Goal: Task Accomplishment & Management: Manage account settings

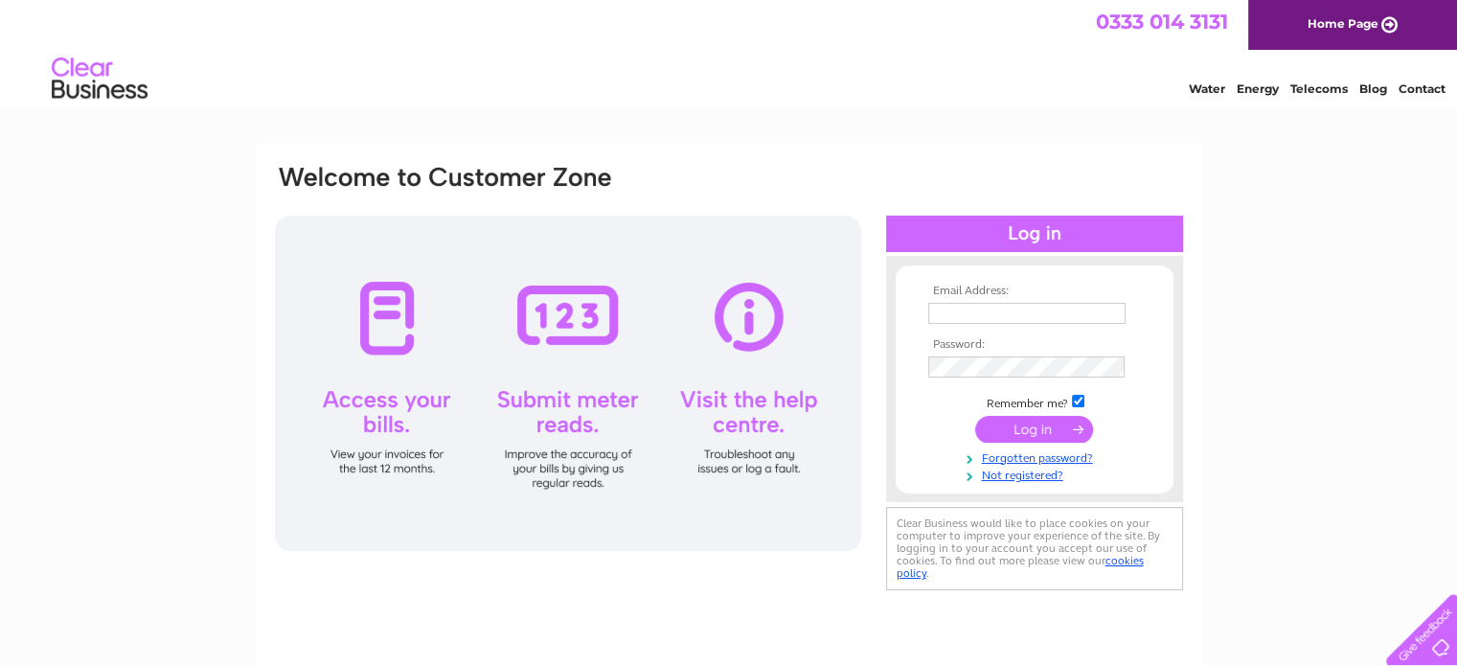
type input "finance@simeoncare.org.uk"
click at [1057, 424] on input "submit" at bounding box center [1034, 429] width 118 height 27
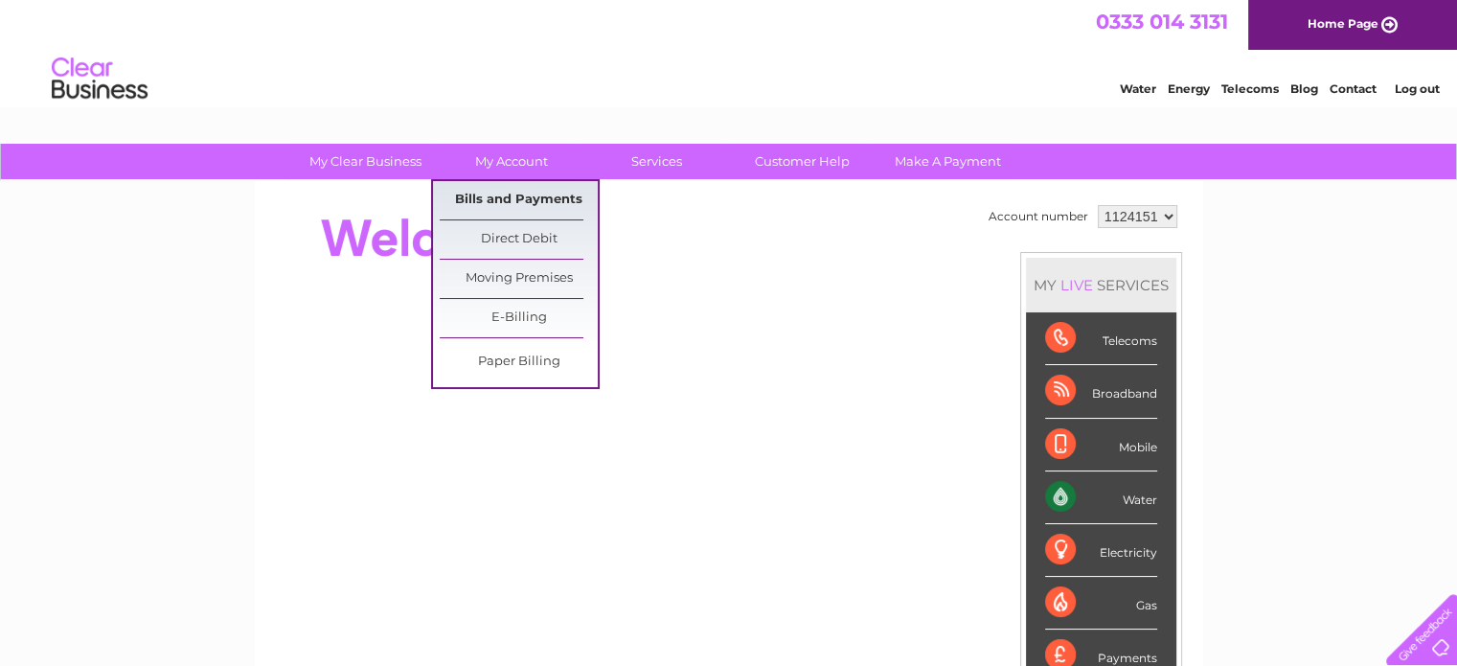
click at [503, 187] on link "Bills and Payments" at bounding box center [519, 200] width 158 height 38
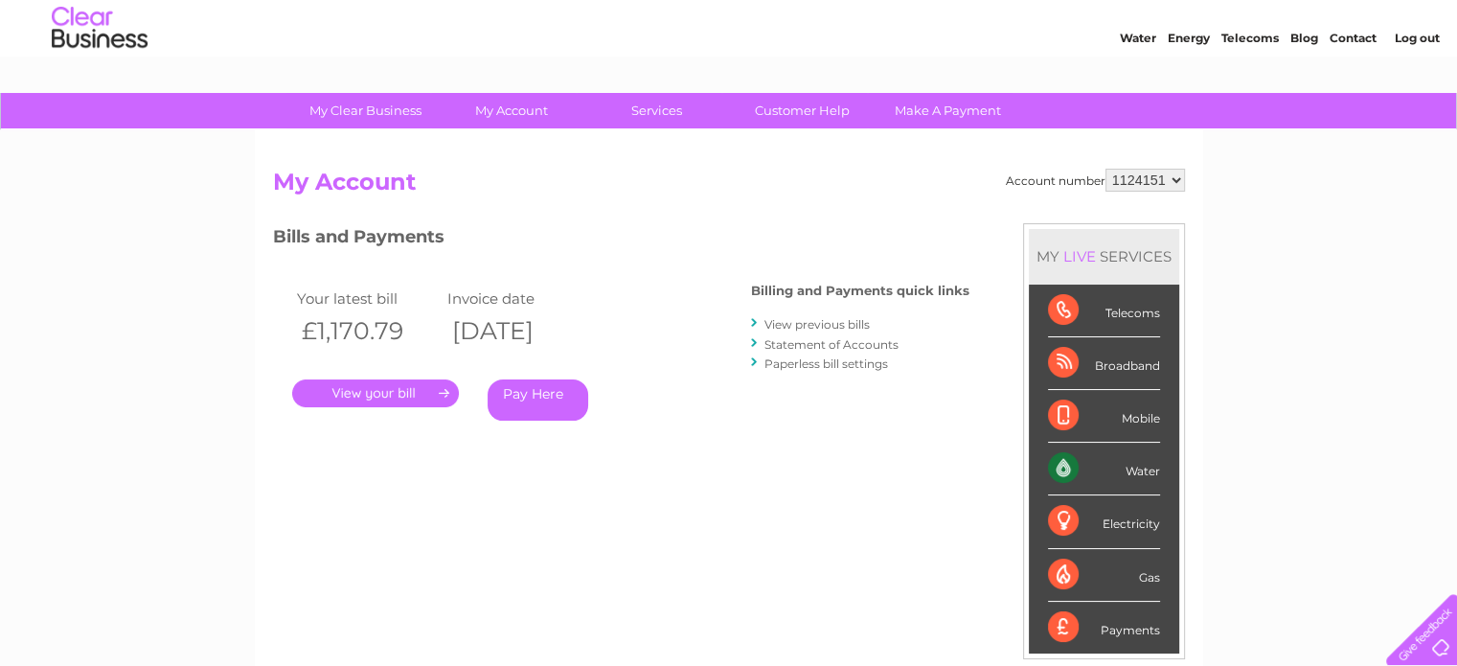
scroll to position [96, 0]
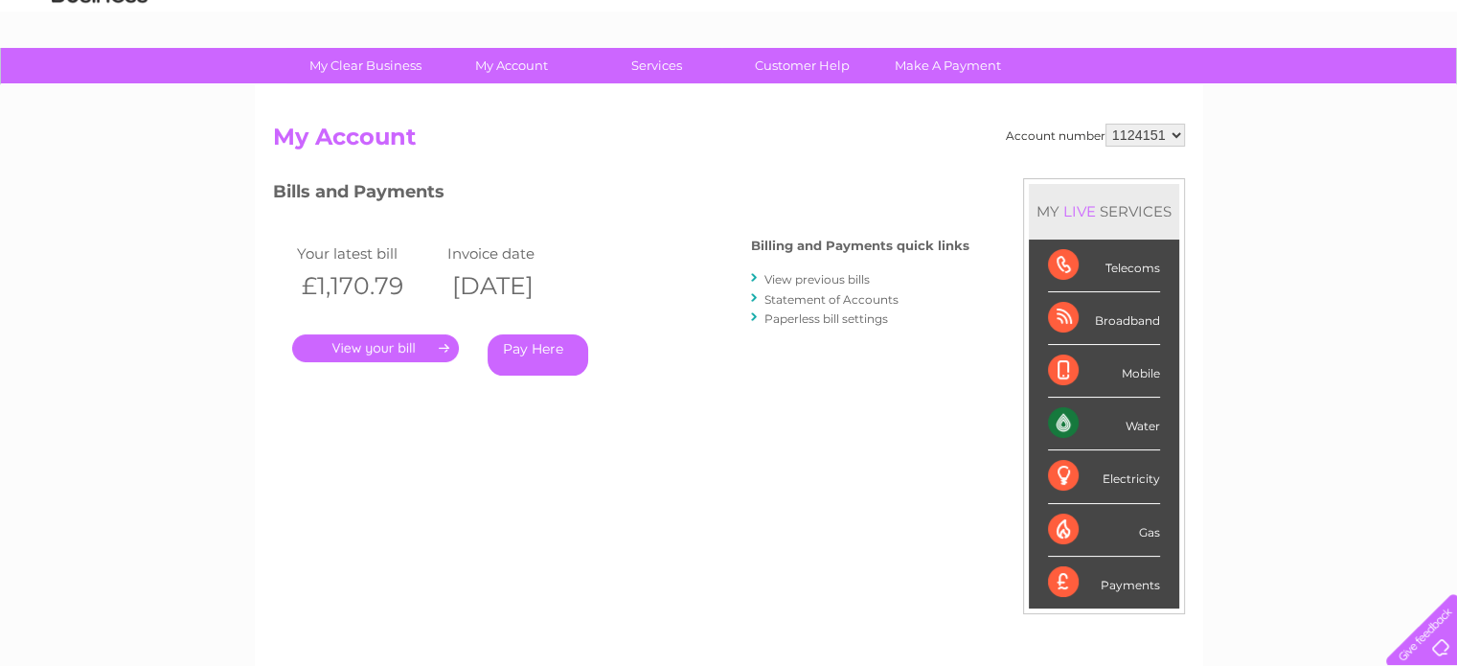
click at [390, 340] on link "." at bounding box center [375, 348] width 167 height 28
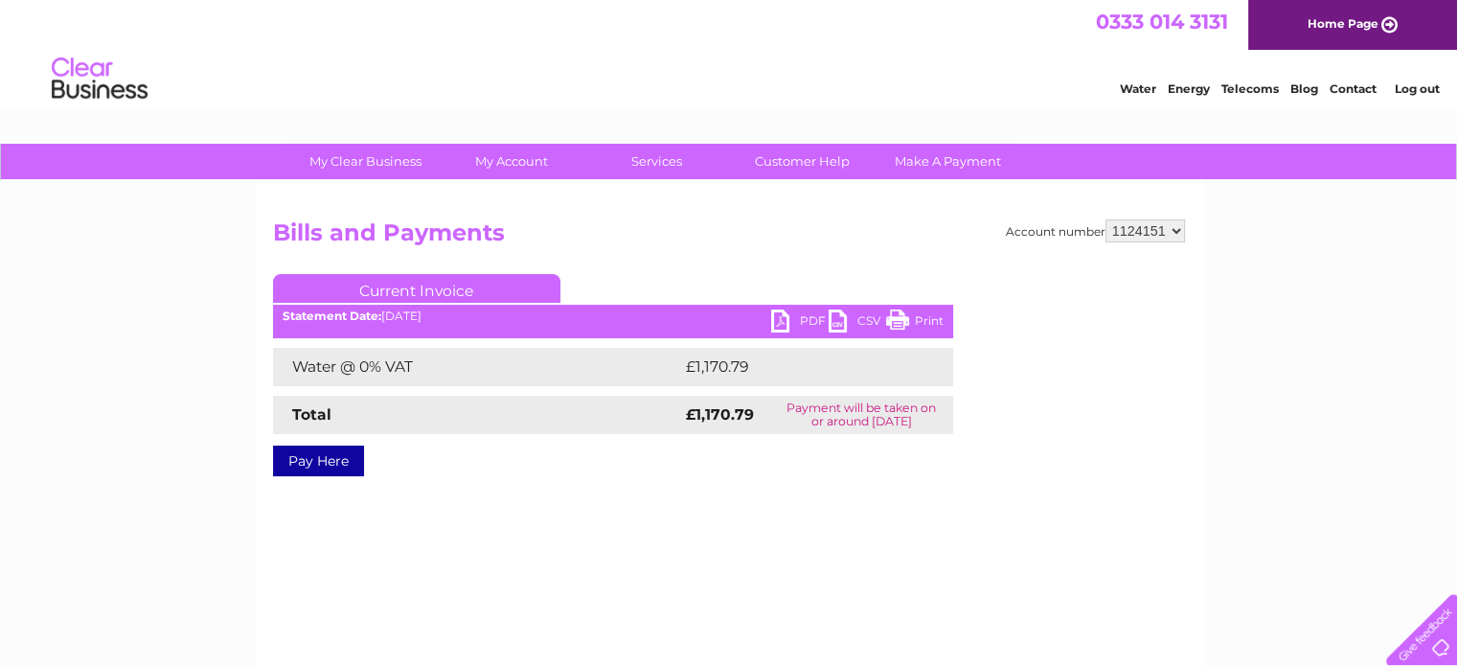
click at [791, 316] on link "PDF" at bounding box center [799, 323] width 57 height 28
click at [1402, 90] on link "Log out" at bounding box center [1416, 88] width 45 height 14
